Goal: Find specific page/section: Find specific page/section

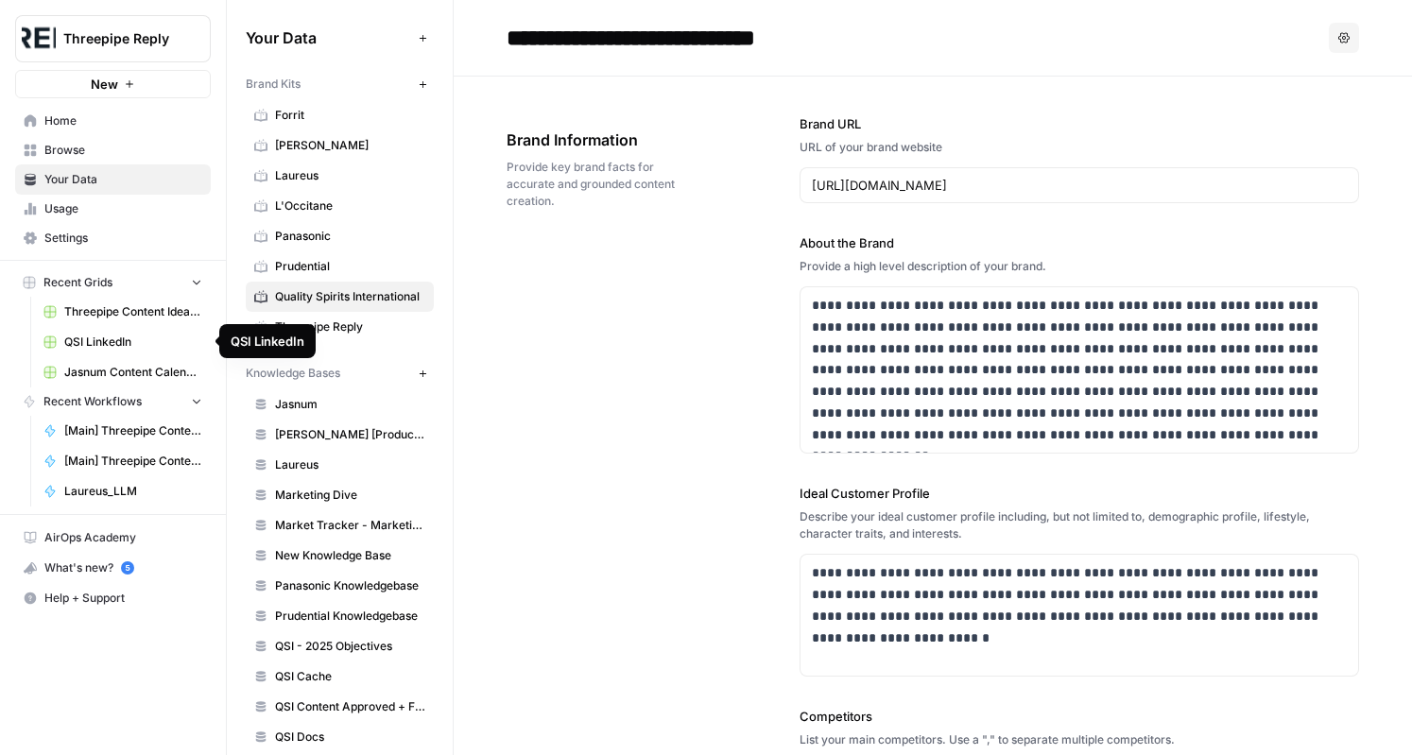
click at [96, 334] on span "QSI LinkedIn" at bounding box center [133, 342] width 138 height 17
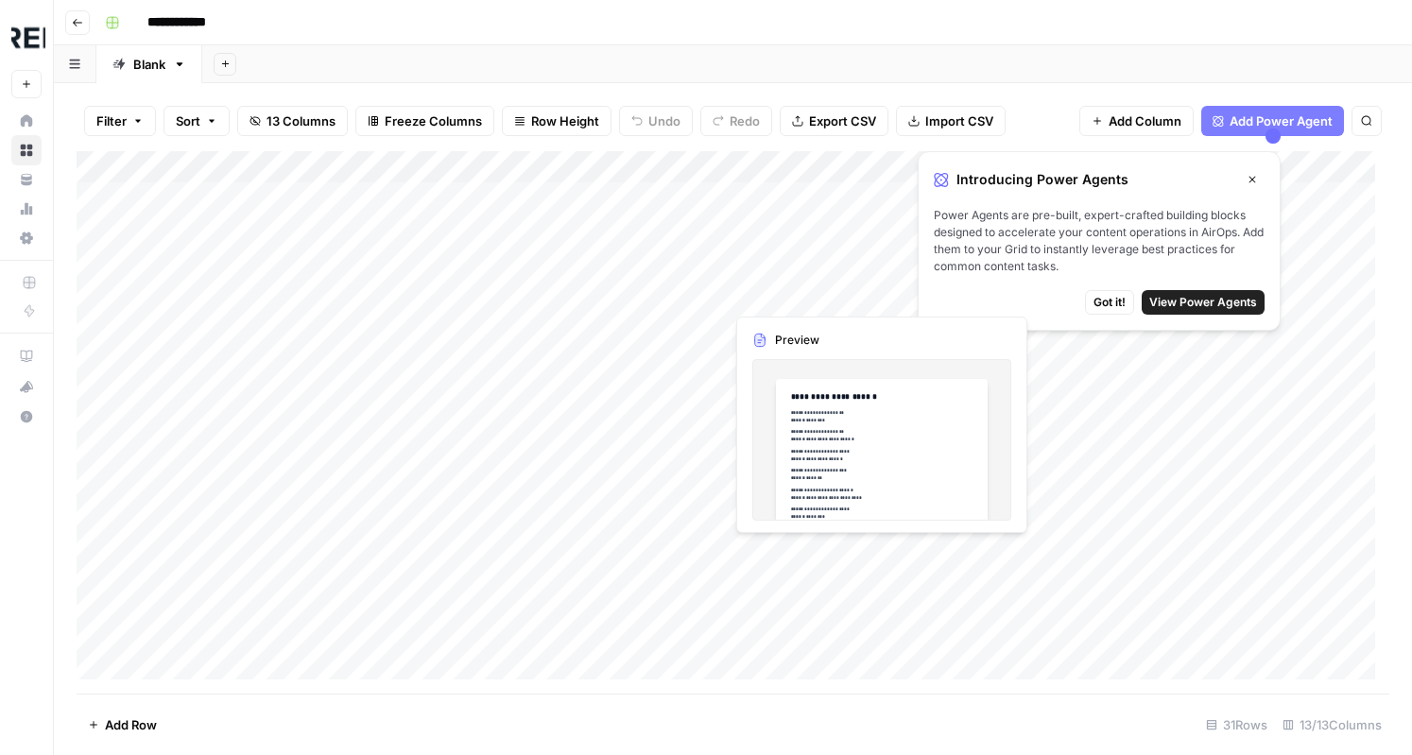
click at [1123, 311] on button "Got it!" at bounding box center [1109, 302] width 49 height 25
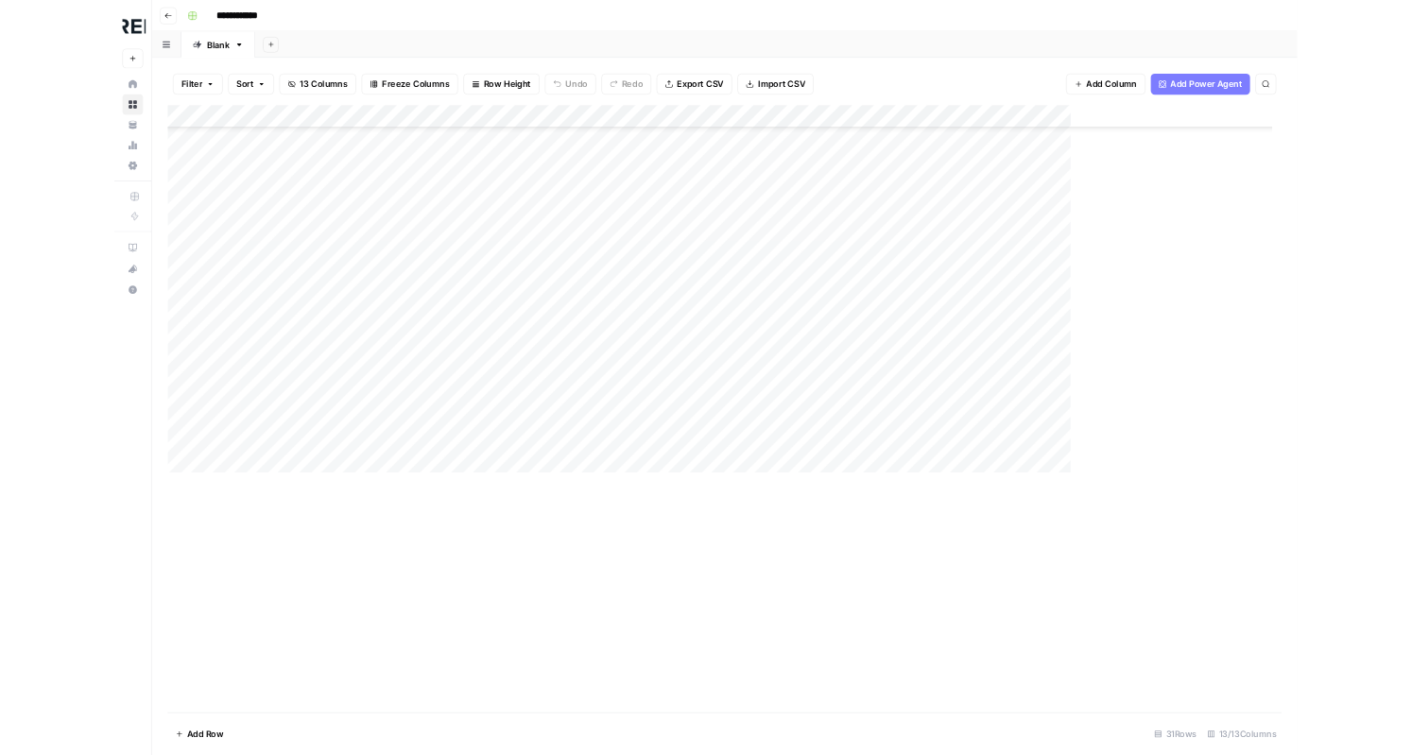
scroll to position [198, 0]
